Goal: Task Accomplishment & Management: Use online tool/utility

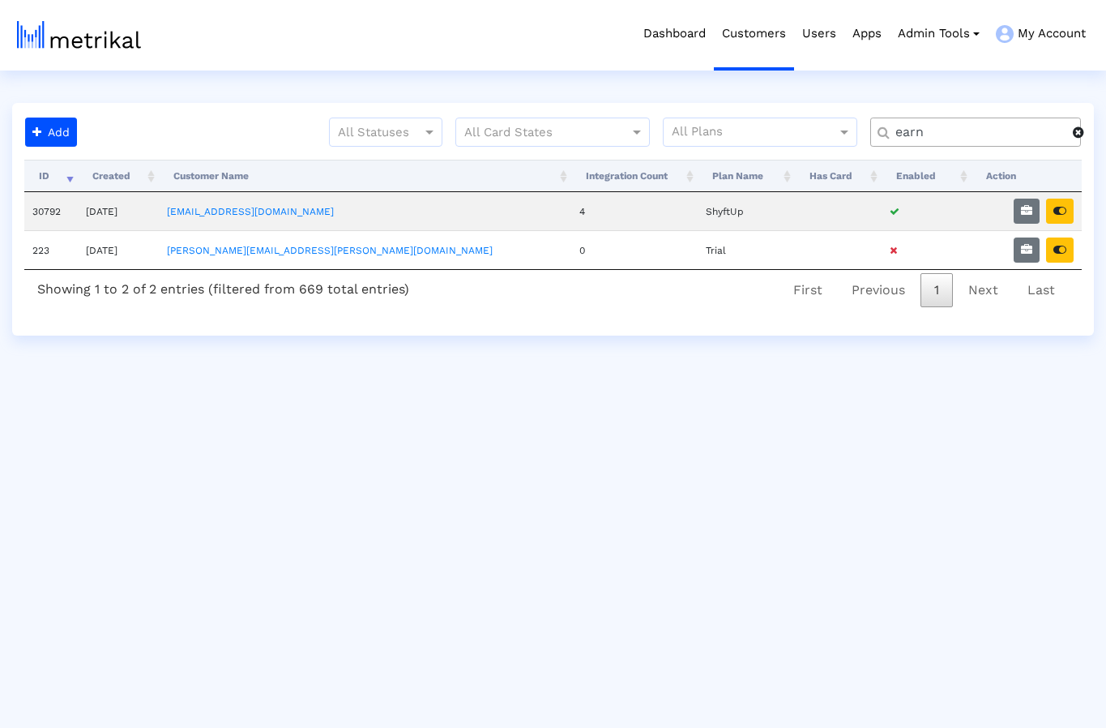
click at [1079, 133] on span at bounding box center [1078, 132] width 11 height 13
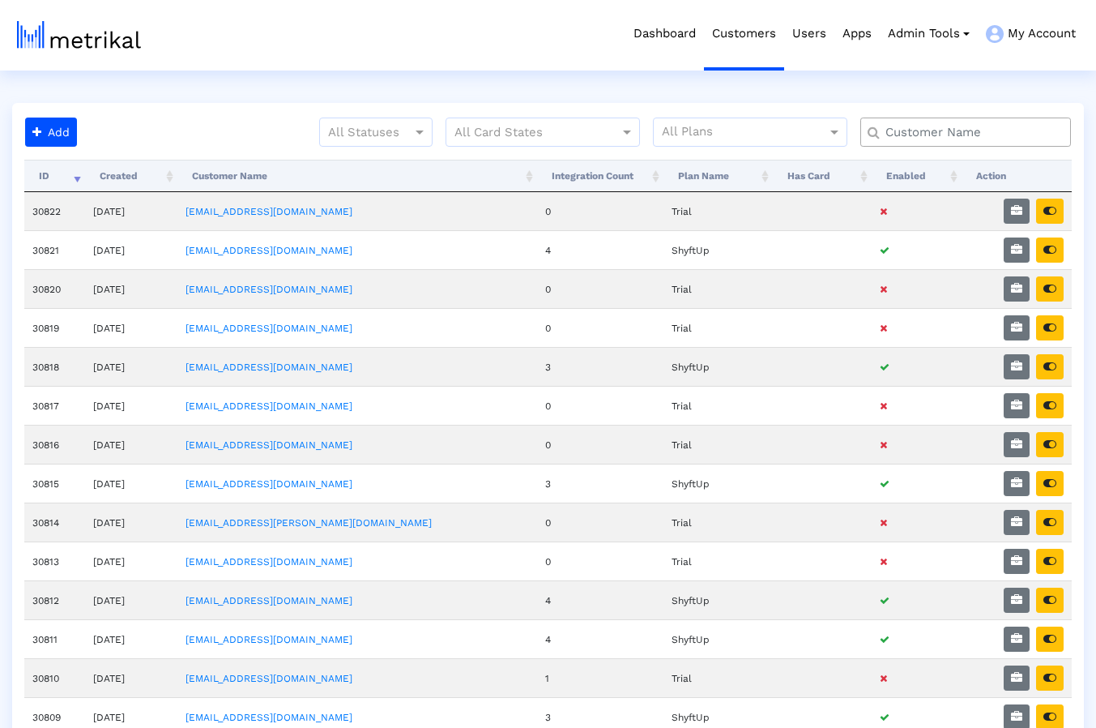
click at [1015, 135] on input "text" at bounding box center [969, 132] width 190 height 17
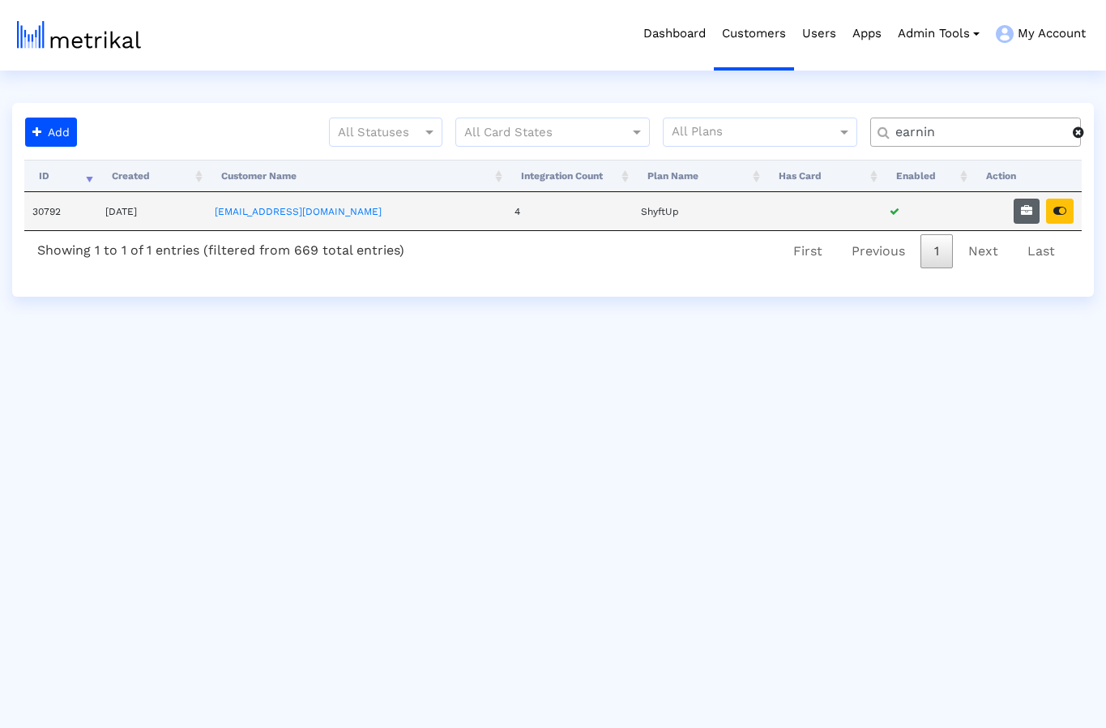
type input "earnin"
click at [1033, 209] on button "button" at bounding box center [1027, 211] width 26 height 25
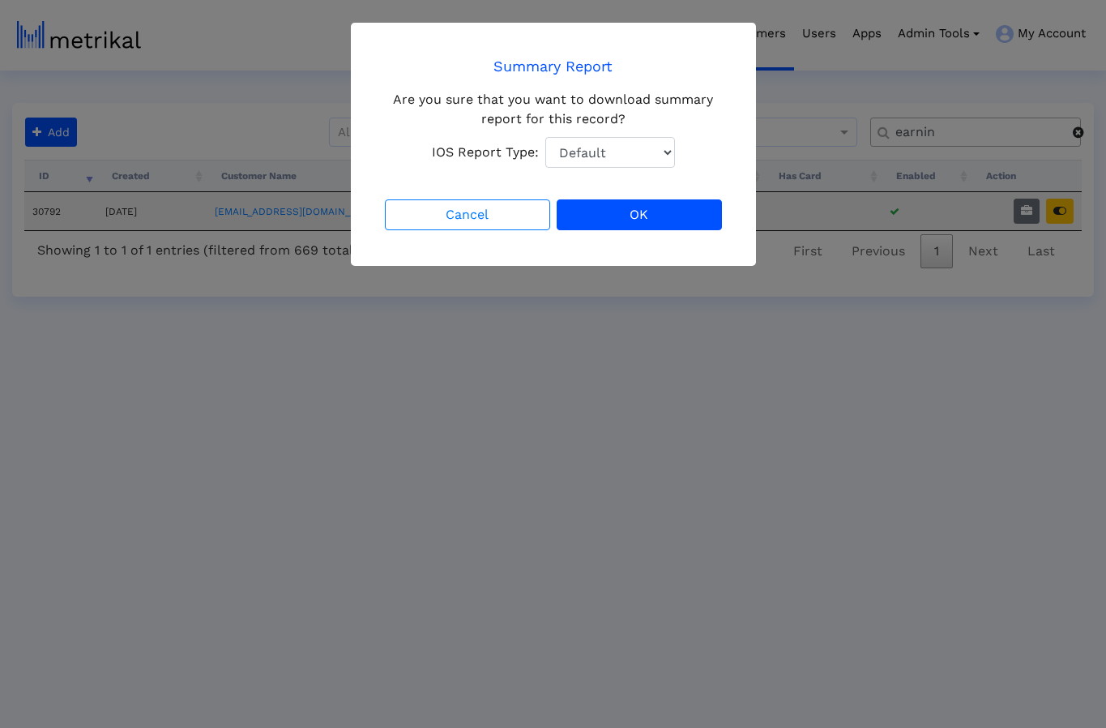
select select "1: 1"
click option "Total Downloads" at bounding box center [0, 0] width 0 height 0
click at [639, 208] on button "OK" at bounding box center [639, 214] width 165 height 31
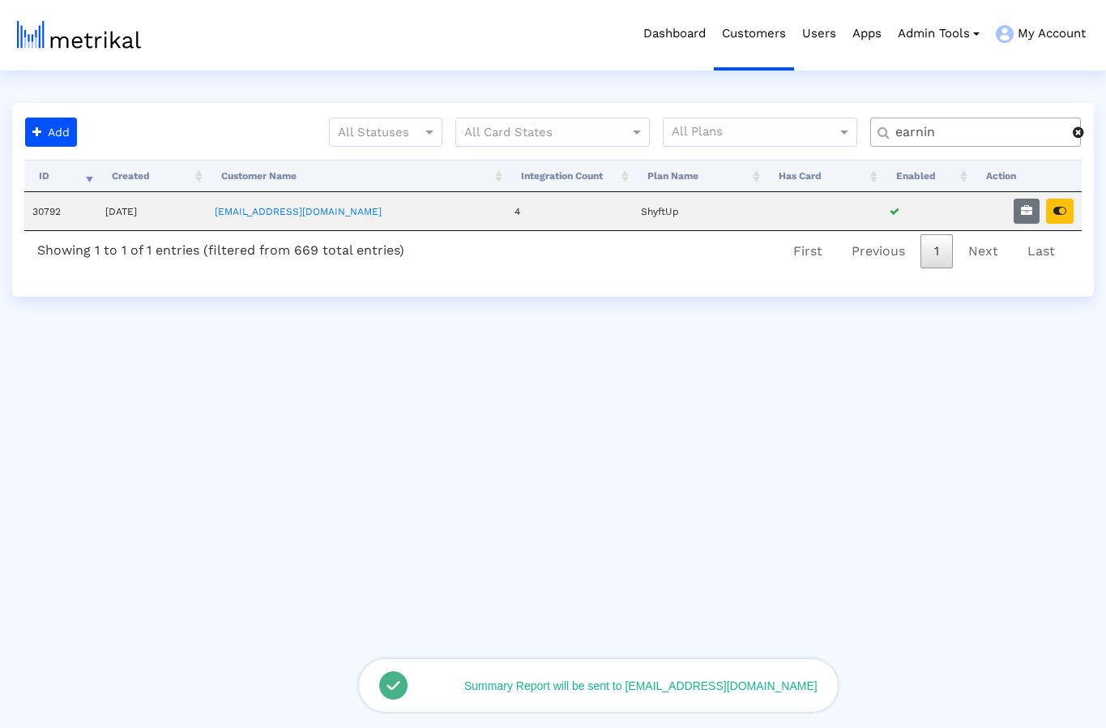
click at [1079, 133] on span at bounding box center [1078, 132] width 11 height 13
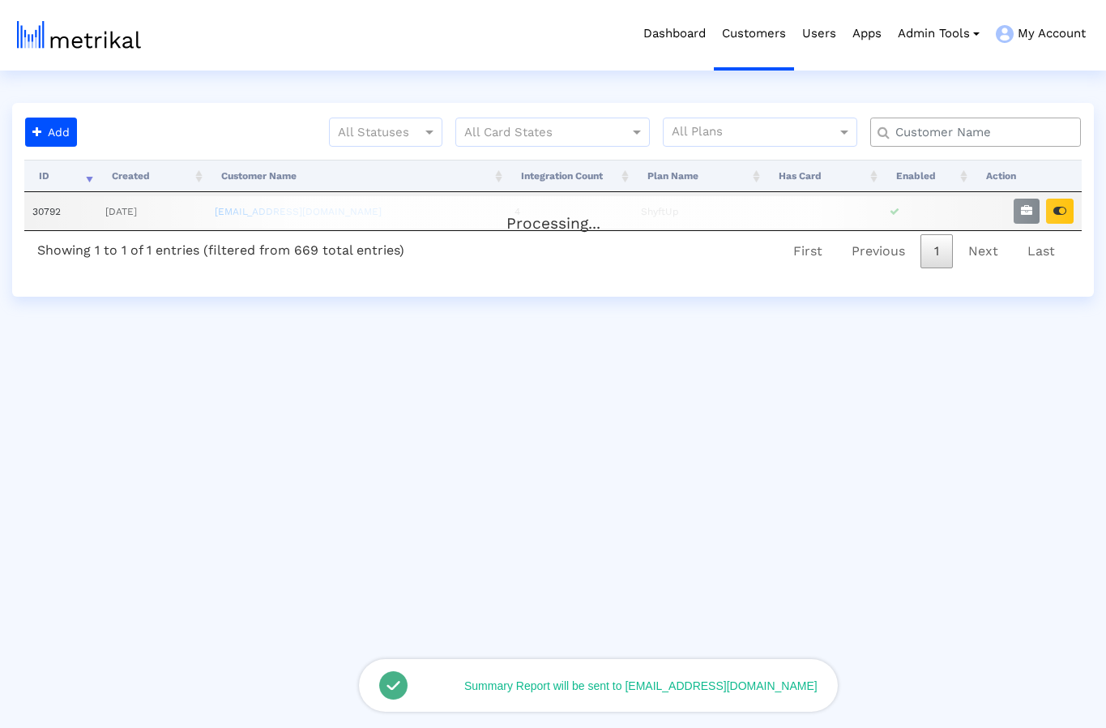
click at [992, 137] on input "text" at bounding box center [979, 132] width 190 height 17
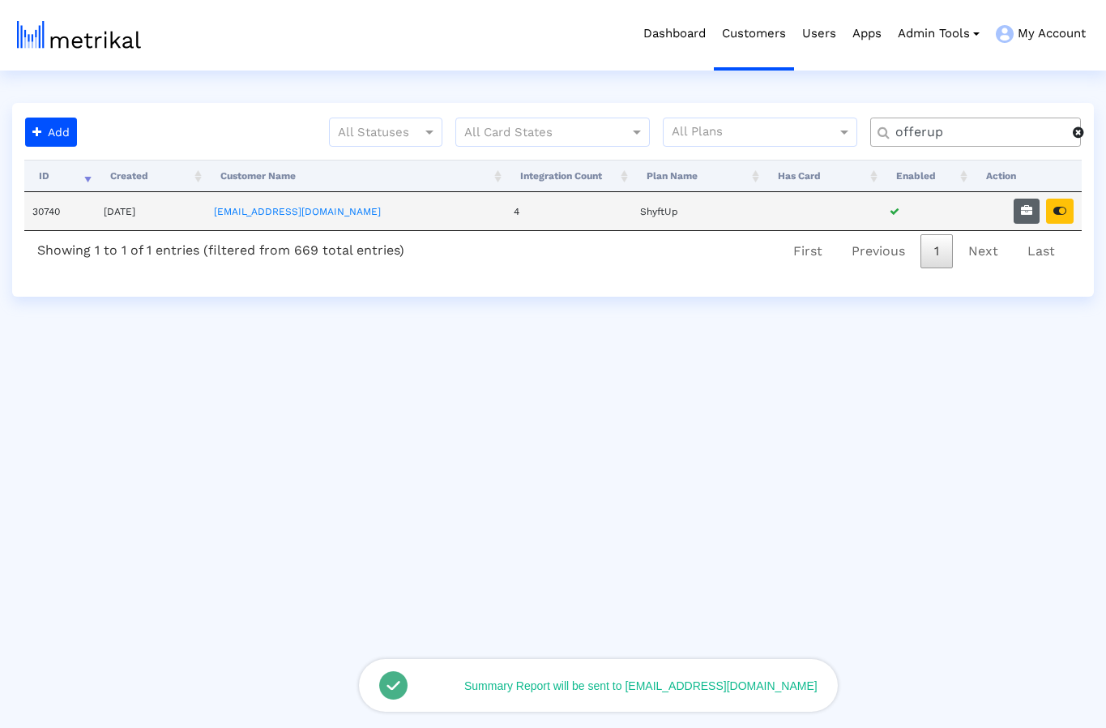
type input "offerup"
click at [1028, 211] on icon "button" at bounding box center [1026, 210] width 11 height 11
select select "1: 1"
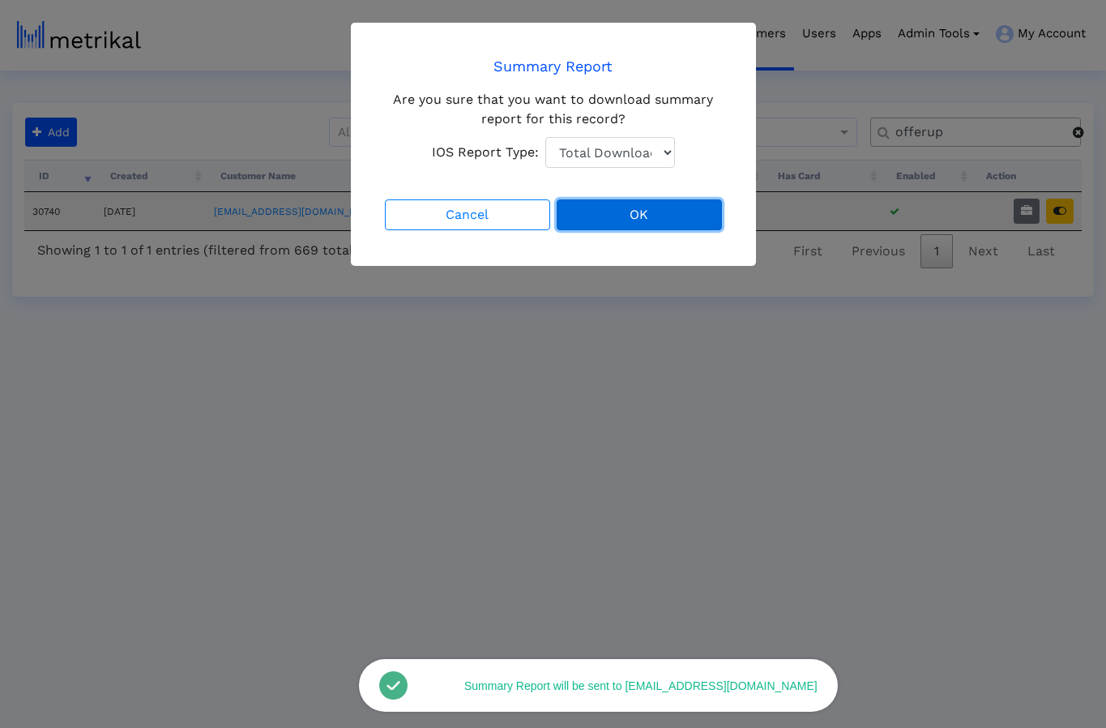
click at [605, 220] on button "OK" at bounding box center [639, 214] width 165 height 31
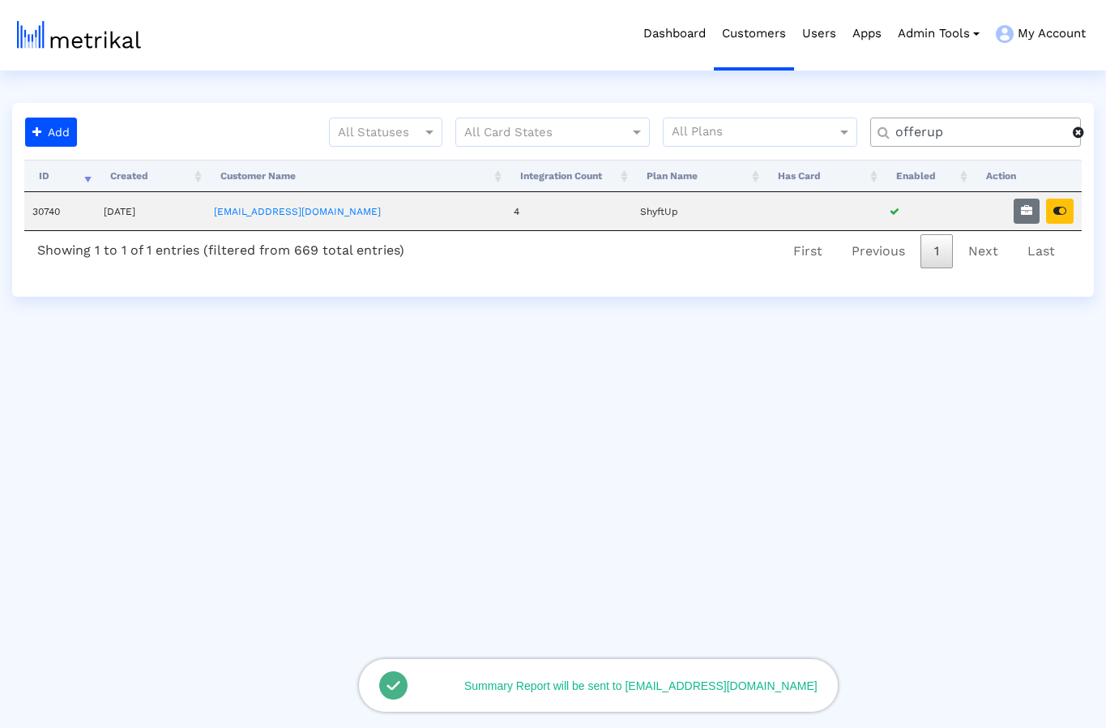
click at [239, 82] on html "Dashboard Customers Users Apps Admin Tools Task Manager Subscription Manager Pl…" at bounding box center [553, 148] width 1106 height 297
click at [1064, 212] on icon "button" at bounding box center [1059, 210] width 13 height 11
